Goal: Transaction & Acquisition: Purchase product/service

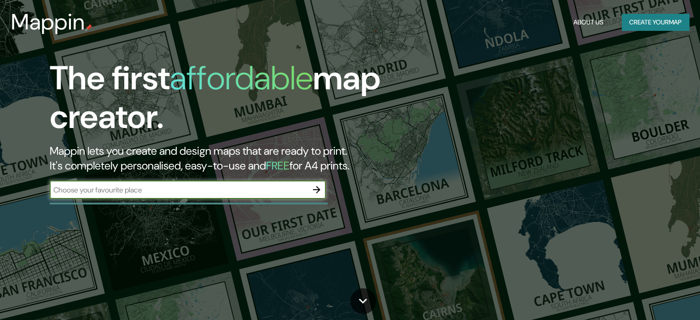
click at [221, 191] on input "text" at bounding box center [179, 190] width 258 height 11
type input "[GEOGRAPHIC_DATA]"
click at [318, 186] on icon "button" at bounding box center [316, 189] width 11 height 11
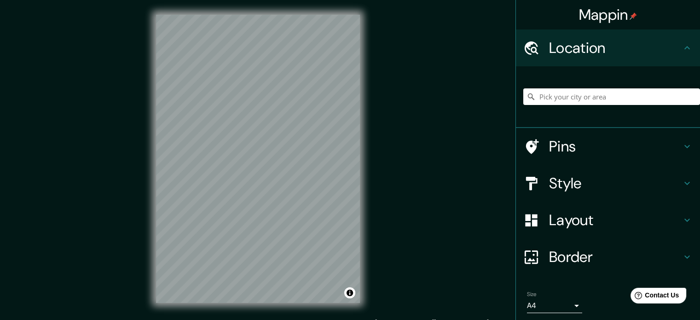
click at [378, 191] on div "Mappin Location Pins Style Layout Border Choose a border. Hint : you can make l…" at bounding box center [350, 166] width 700 height 332
click at [584, 97] on input "Pick your city or area" at bounding box center [611, 96] width 177 height 17
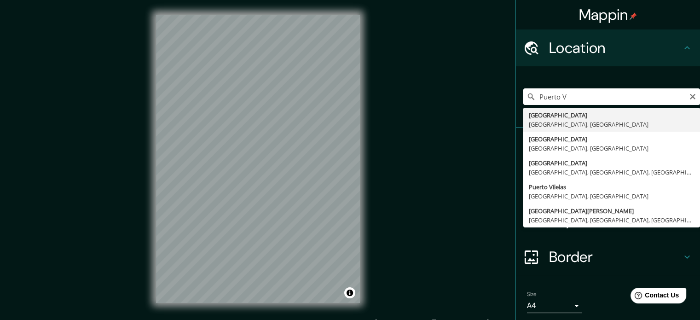
type input "[GEOGRAPHIC_DATA], [GEOGRAPHIC_DATA], [GEOGRAPHIC_DATA]"
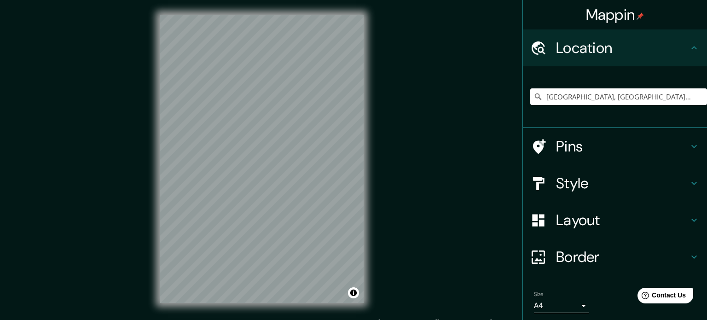
click at [570, 304] on body "Mappin Location [GEOGRAPHIC_DATA], [GEOGRAPHIC_DATA], [GEOGRAPHIC_DATA] Pins St…" at bounding box center [353, 160] width 707 height 320
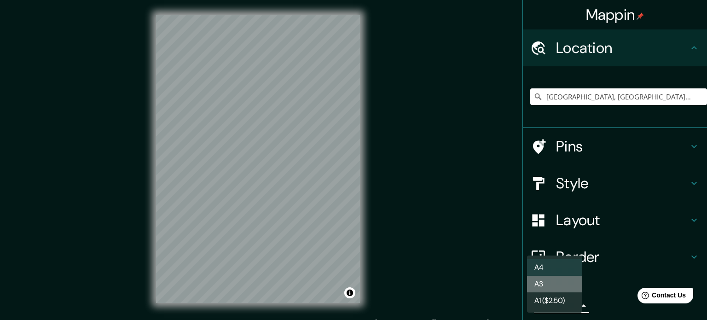
click at [563, 288] on li "A3" at bounding box center [554, 284] width 55 height 17
click at [572, 303] on body "Mappin Location [GEOGRAPHIC_DATA], [GEOGRAPHIC_DATA], [GEOGRAPHIC_DATA] Pins St…" at bounding box center [353, 160] width 707 height 320
click at [568, 268] on li "A4" at bounding box center [554, 267] width 55 height 17
type input "single"
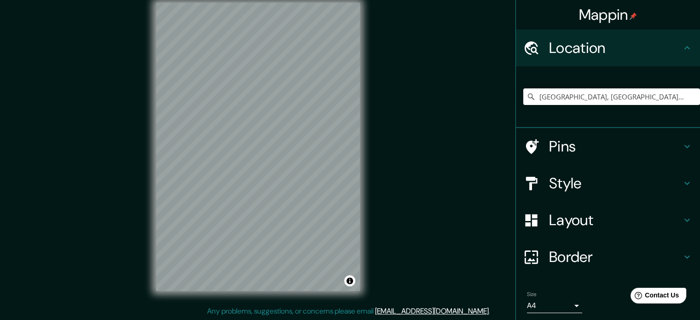
click at [584, 140] on h4 "Pins" at bounding box center [615, 146] width 133 height 18
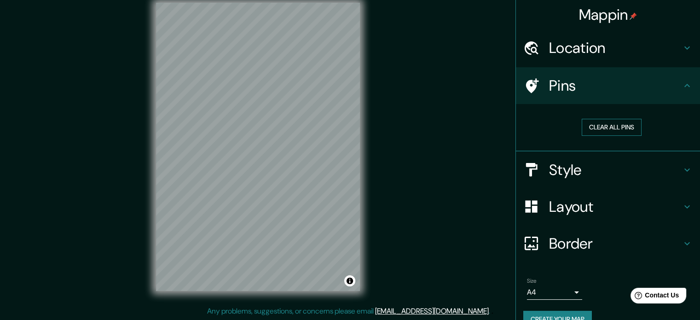
click at [611, 128] on button "Clear all pins" at bounding box center [612, 127] width 60 height 17
click at [525, 78] on icon at bounding box center [531, 86] width 16 height 16
click at [583, 51] on h4 "Location" at bounding box center [615, 48] width 133 height 18
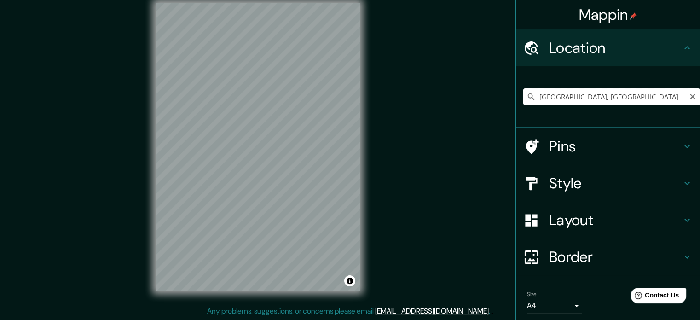
click at [630, 93] on input "[GEOGRAPHIC_DATA], [GEOGRAPHIC_DATA], [GEOGRAPHIC_DATA]" at bounding box center [611, 96] width 177 height 17
drag, startPoint x: 641, startPoint y: 96, endPoint x: 514, endPoint y: 90, distance: 126.8
click at [516, 90] on div "[GEOGRAPHIC_DATA], [GEOGRAPHIC_DATA], [GEOGRAPHIC_DATA]" at bounding box center [608, 97] width 184 height 62
paste input "[PERSON_NAME][STREET_ADDRESS]."
type input "[PERSON_NAME][STREET_ADDRESS]"
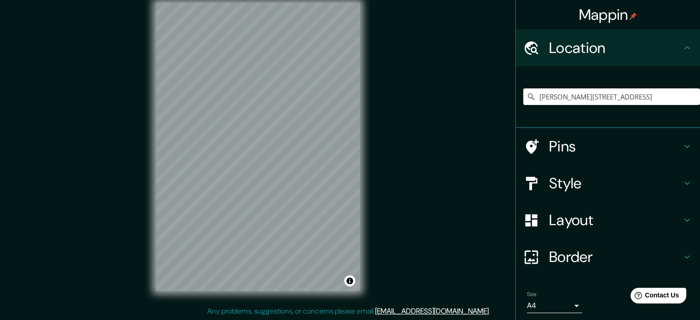
click at [584, 182] on h4 "Style" at bounding box center [615, 183] width 133 height 18
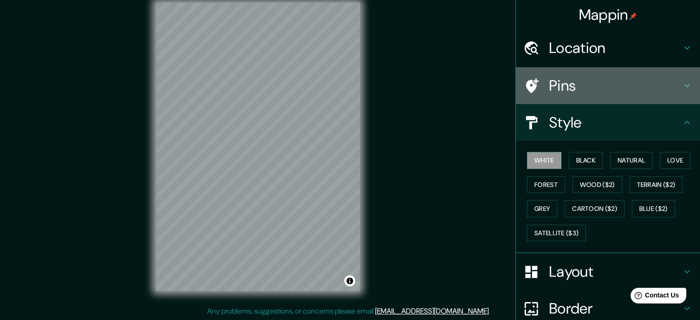
click at [526, 88] on icon at bounding box center [532, 85] width 13 height 15
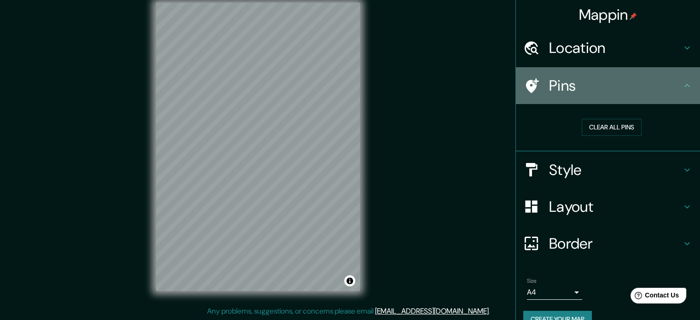
click at [685, 86] on icon at bounding box center [687, 85] width 11 height 11
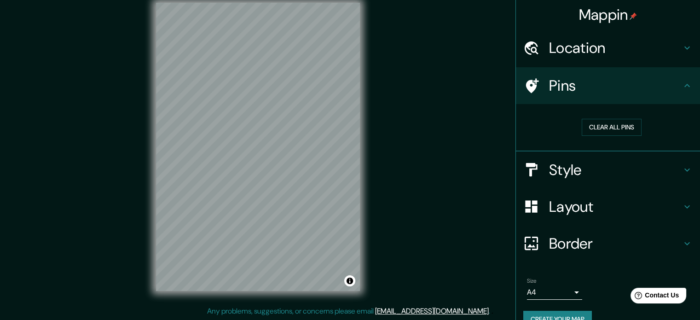
click at [685, 86] on icon at bounding box center [687, 85] width 11 height 11
click at [619, 165] on h4 "Style" at bounding box center [615, 170] width 133 height 18
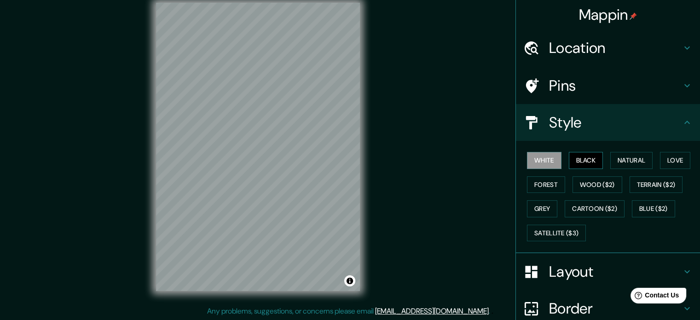
click at [575, 158] on button "Black" at bounding box center [586, 160] width 35 height 17
click at [547, 158] on button "White" at bounding box center [544, 160] width 35 height 17
click at [577, 157] on button "Black" at bounding box center [586, 160] width 35 height 17
click at [547, 158] on button "White" at bounding box center [544, 160] width 35 height 17
click at [552, 184] on button "Forest" at bounding box center [546, 184] width 38 height 17
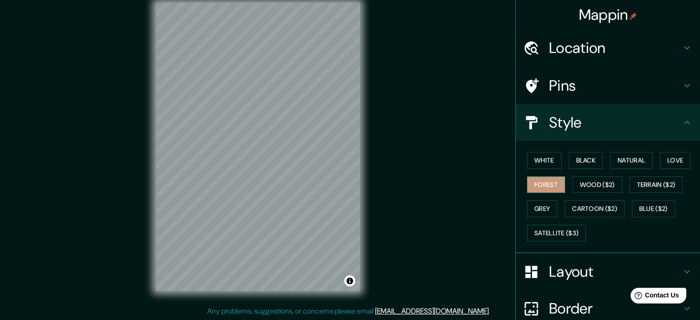
drag, startPoint x: 553, startPoint y: 184, endPoint x: 557, endPoint y: 181, distance: 4.9
click at [554, 184] on button "Forest" at bounding box center [546, 184] width 38 height 17
click at [629, 155] on button "Natural" at bounding box center [632, 160] width 42 height 17
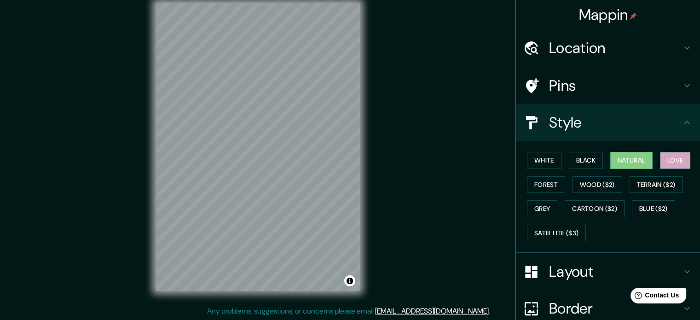
click at [662, 162] on button "Love" at bounding box center [675, 160] width 30 height 17
click at [634, 159] on button "Natural" at bounding box center [632, 160] width 42 height 17
click at [548, 180] on button "Forest" at bounding box center [546, 184] width 38 height 17
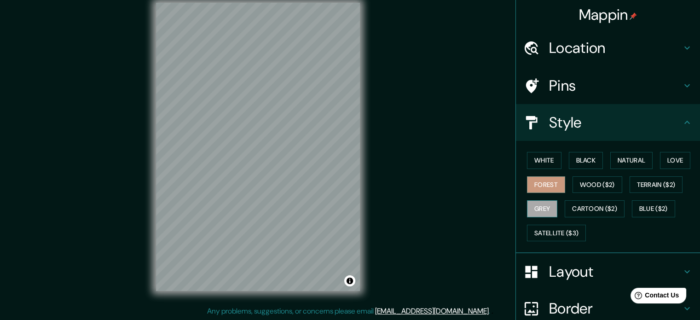
click at [541, 207] on button "Grey" at bounding box center [542, 208] width 30 height 17
click at [681, 157] on button "Love" at bounding box center [675, 160] width 30 height 17
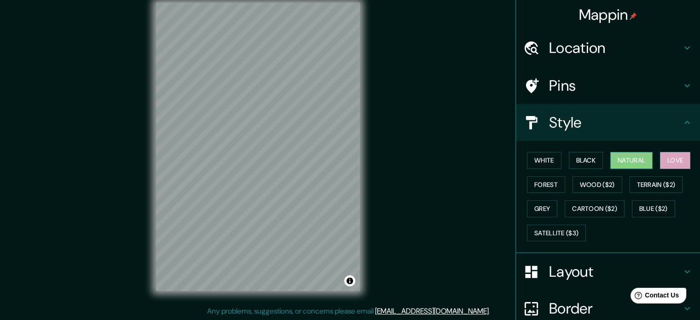
click at [632, 162] on button "Natural" at bounding box center [632, 160] width 42 height 17
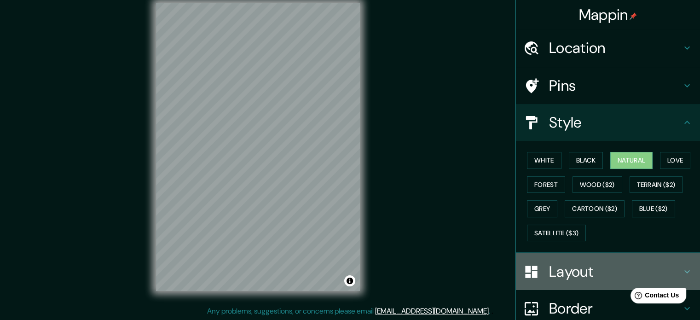
click at [616, 263] on h4 "Layout" at bounding box center [615, 271] width 133 height 18
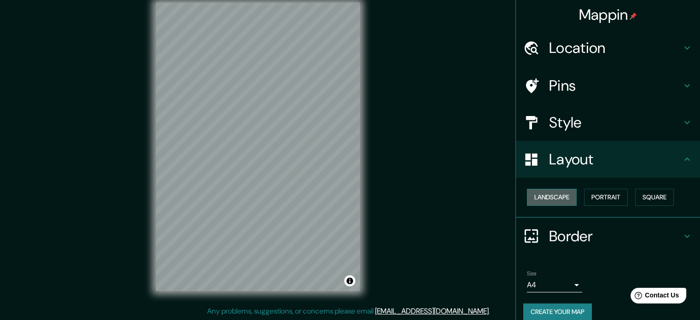
click at [534, 198] on button "Landscape" at bounding box center [552, 197] width 50 height 17
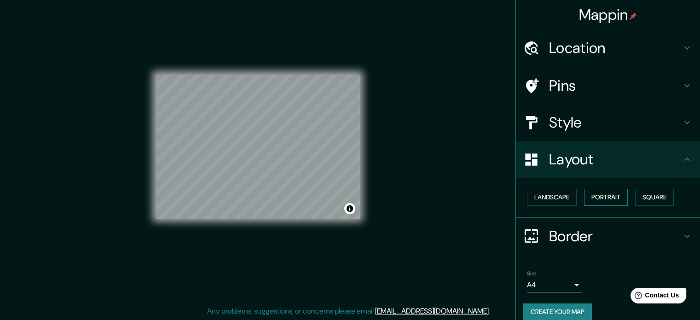
click at [609, 198] on button "Portrait" at bounding box center [606, 197] width 44 height 17
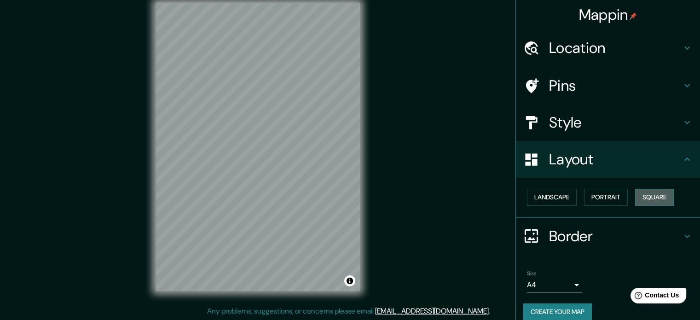
click at [655, 194] on button "Square" at bounding box center [654, 197] width 39 height 17
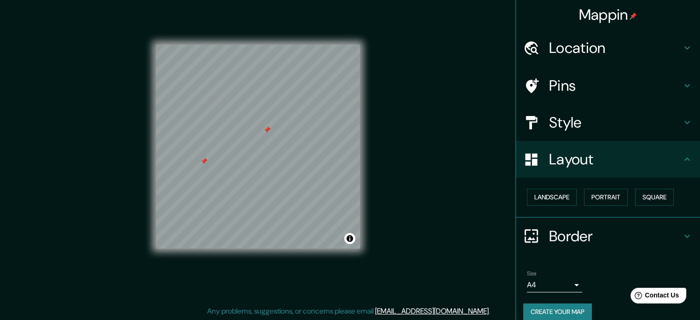
click at [656, 77] on h4 "Pins" at bounding box center [615, 85] width 133 height 18
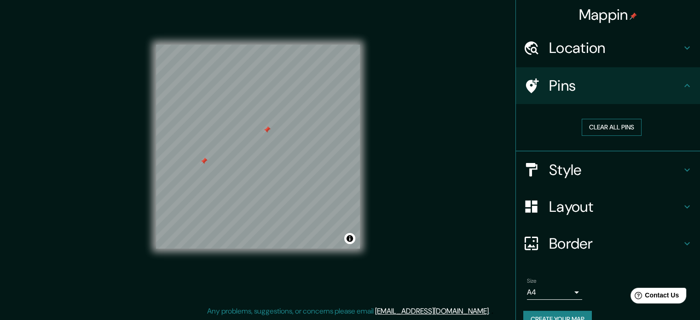
click at [610, 121] on button "Clear all pins" at bounding box center [612, 127] width 60 height 17
click at [587, 208] on h4 "Layout" at bounding box center [615, 207] width 133 height 18
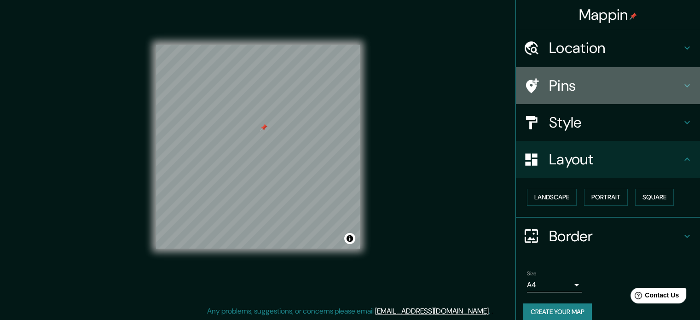
drag, startPoint x: 576, startPoint y: 81, endPoint x: 581, endPoint y: 87, distance: 6.9
click at [577, 81] on h4 "Pins" at bounding box center [615, 85] width 133 height 18
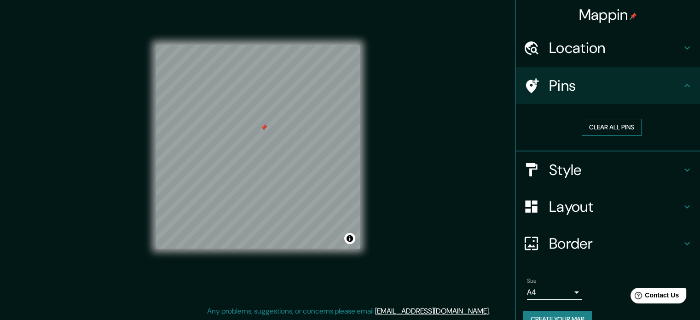
click at [598, 122] on button "Clear all pins" at bounding box center [612, 127] width 60 height 17
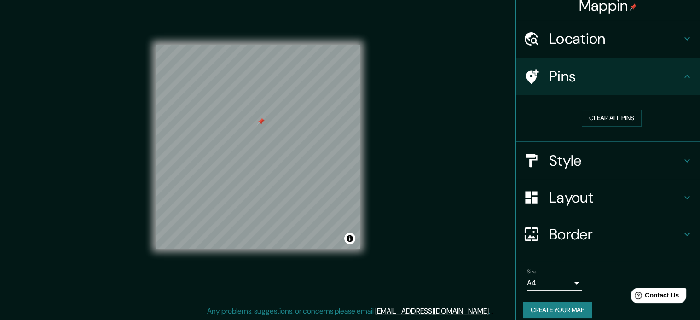
scroll to position [17, 0]
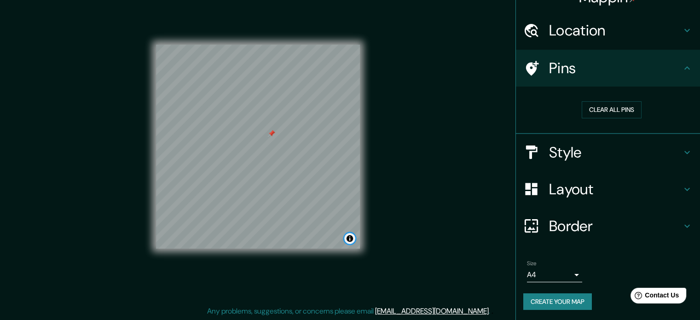
click at [352, 242] on button "Toggle attribution" at bounding box center [349, 238] width 11 height 11
click at [607, 152] on h4 "Style" at bounding box center [615, 152] width 133 height 18
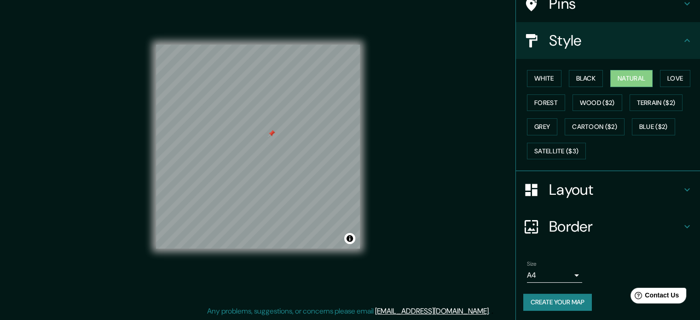
click at [602, 183] on h4 "Layout" at bounding box center [615, 189] width 133 height 18
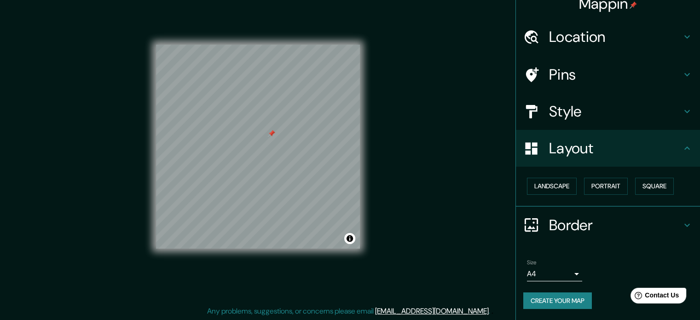
scroll to position [10, 0]
click at [605, 182] on button "Portrait" at bounding box center [606, 187] width 44 height 17
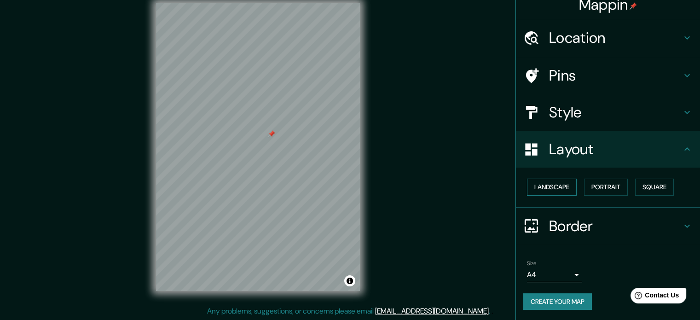
click at [558, 186] on button "Landscape" at bounding box center [552, 187] width 50 height 17
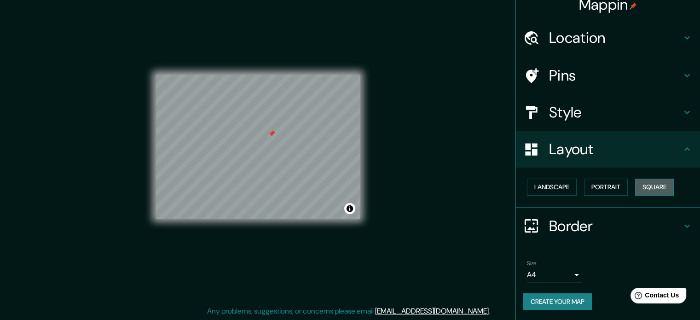
click at [646, 182] on button "Square" at bounding box center [654, 187] width 39 height 17
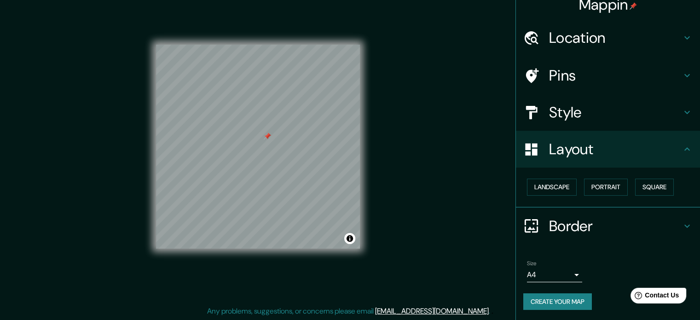
click at [647, 222] on h4 "Border" at bounding box center [615, 226] width 133 height 18
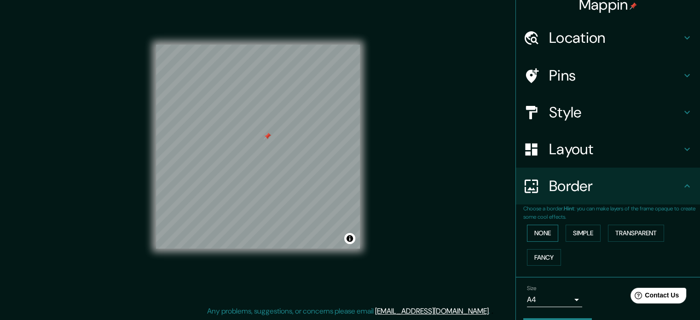
click at [538, 232] on button "None" at bounding box center [542, 233] width 31 height 17
click at [571, 231] on button "Simple" at bounding box center [583, 233] width 35 height 17
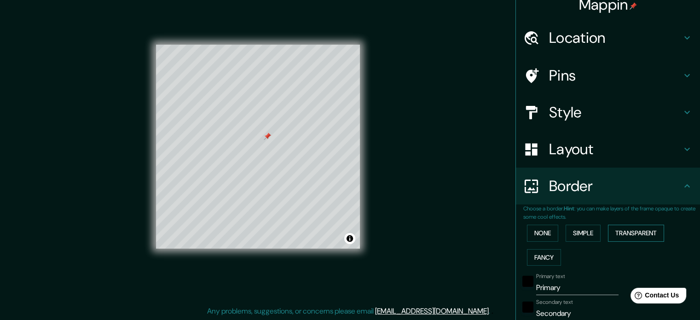
click at [648, 234] on button "Transparent" at bounding box center [636, 233] width 56 height 17
click at [549, 259] on button "Fancy" at bounding box center [544, 257] width 34 height 17
click at [547, 226] on button "None" at bounding box center [542, 233] width 31 height 17
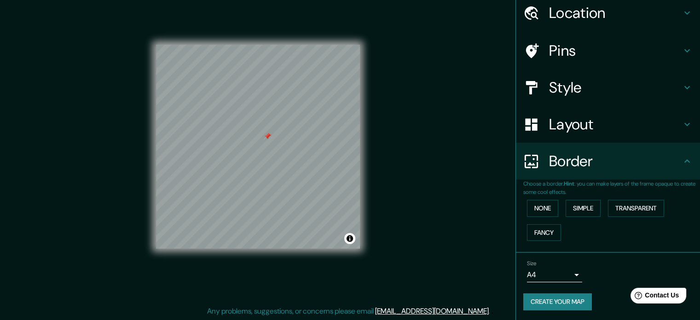
scroll to position [35, 0]
click at [531, 208] on button "None" at bounding box center [542, 208] width 31 height 17
click at [576, 209] on button "Simple" at bounding box center [583, 208] width 35 height 17
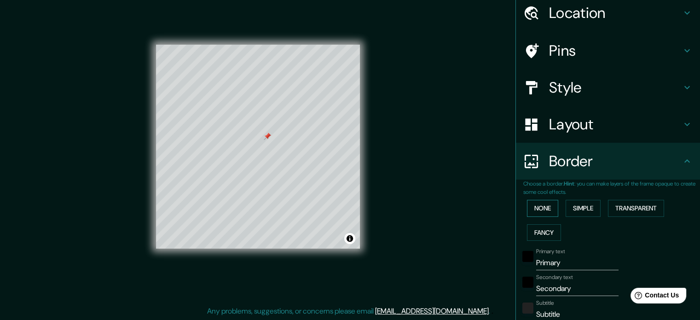
click at [536, 209] on button "None" at bounding box center [542, 208] width 31 height 17
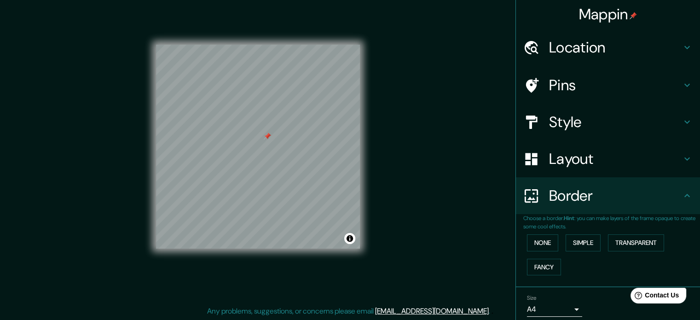
scroll to position [0, 0]
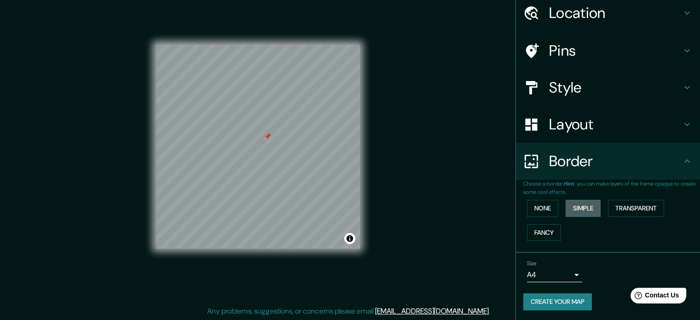
click at [587, 204] on button "Simple" at bounding box center [583, 208] width 35 height 17
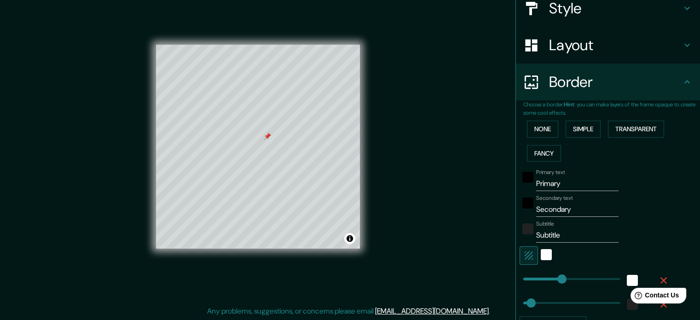
scroll to position [127, 0]
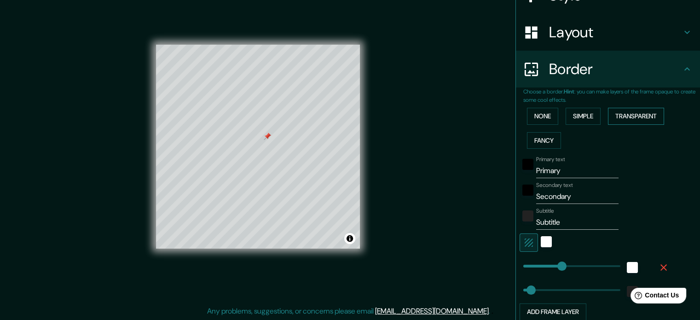
click at [632, 118] on button "Transparent" at bounding box center [636, 116] width 56 height 17
click at [542, 137] on button "Fancy" at bounding box center [544, 140] width 34 height 17
click at [573, 110] on button "Simple" at bounding box center [583, 116] width 35 height 17
click at [544, 118] on button "None" at bounding box center [542, 116] width 31 height 17
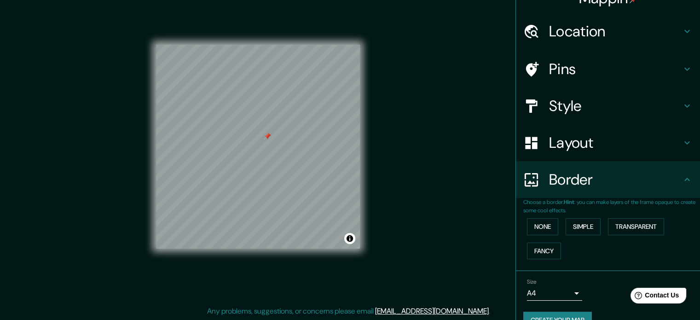
scroll to position [0, 0]
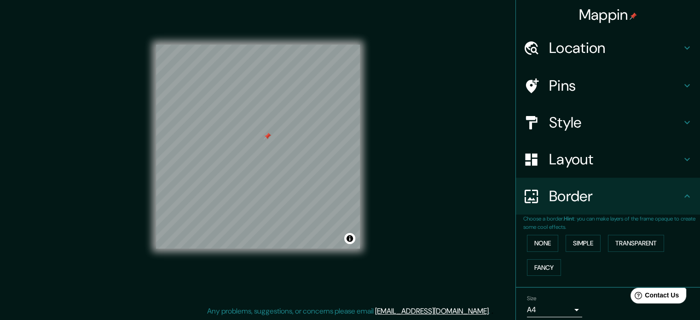
click at [602, 79] on h4 "Pins" at bounding box center [615, 85] width 133 height 18
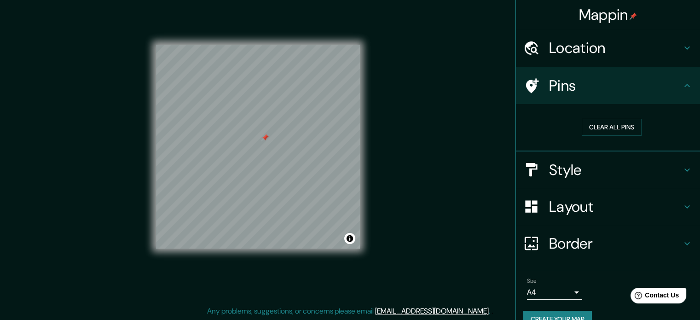
click at [265, 139] on div at bounding box center [265, 137] width 7 height 7
click at [263, 138] on div at bounding box center [265, 137] width 7 height 7
click at [633, 57] on h4 "Location" at bounding box center [615, 48] width 133 height 18
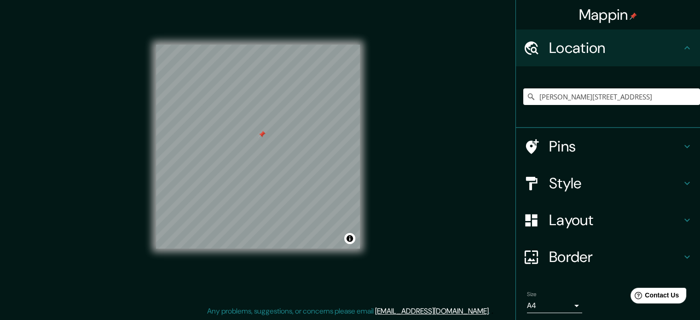
click at [622, 160] on div "Pins" at bounding box center [608, 146] width 184 height 37
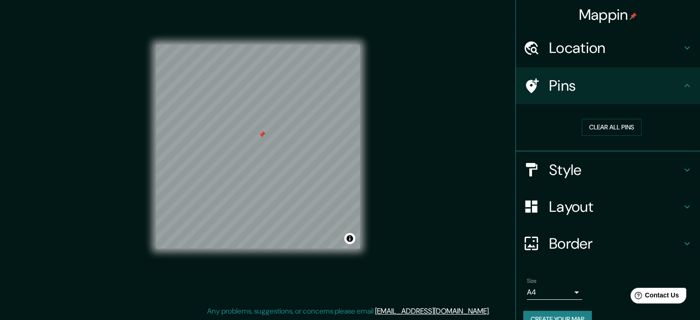
click at [616, 157] on div "Style" at bounding box center [608, 169] width 184 height 37
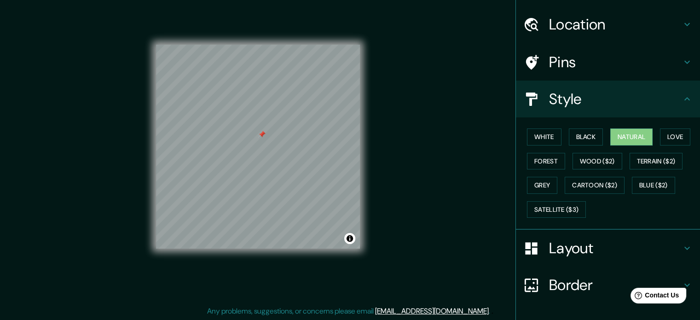
scroll to position [82, 0]
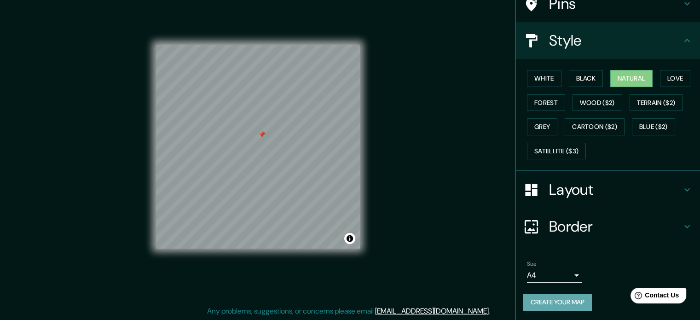
click at [570, 299] on button "Create your map" at bounding box center [557, 302] width 69 height 17
click at [562, 295] on div "Create your map" at bounding box center [607, 302] width 169 height 17
click at [574, 300] on button "Create your map" at bounding box center [557, 302] width 69 height 17
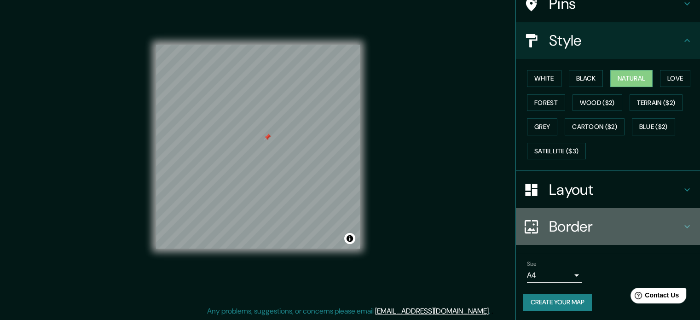
click at [605, 226] on h4 "Border" at bounding box center [615, 226] width 133 height 18
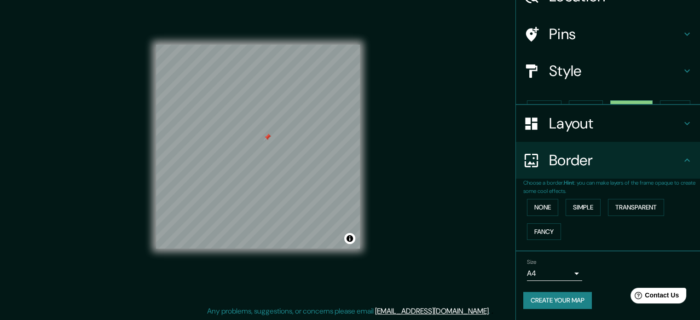
scroll to position [35, 0]
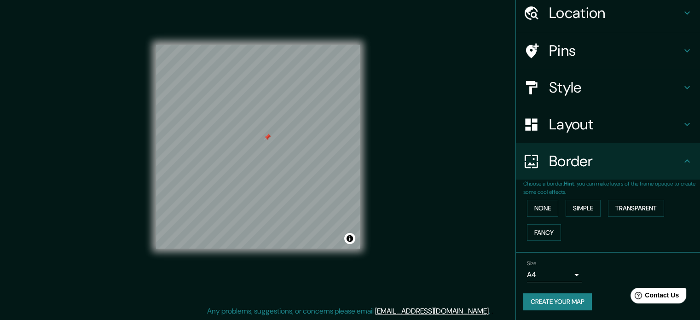
click at [593, 152] on h4 "Border" at bounding box center [615, 161] width 133 height 18
click at [564, 298] on button "Create your map" at bounding box center [557, 301] width 69 height 17
click at [529, 298] on button "Create your map" at bounding box center [557, 301] width 69 height 17
